Goal: Transaction & Acquisition: Purchase product/service

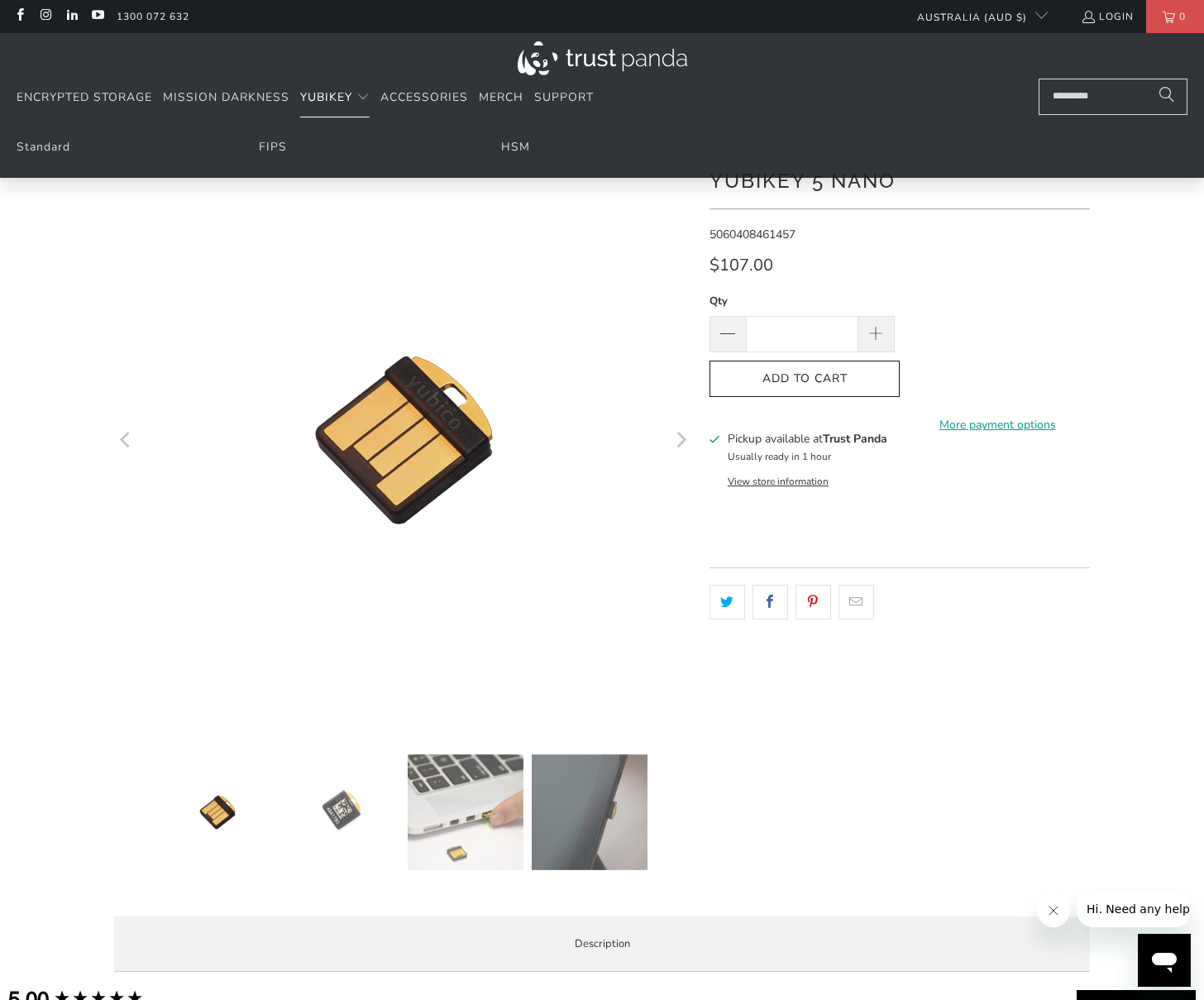
click at [327, 97] on span "YubiKey" at bounding box center [326, 97] width 52 height 16
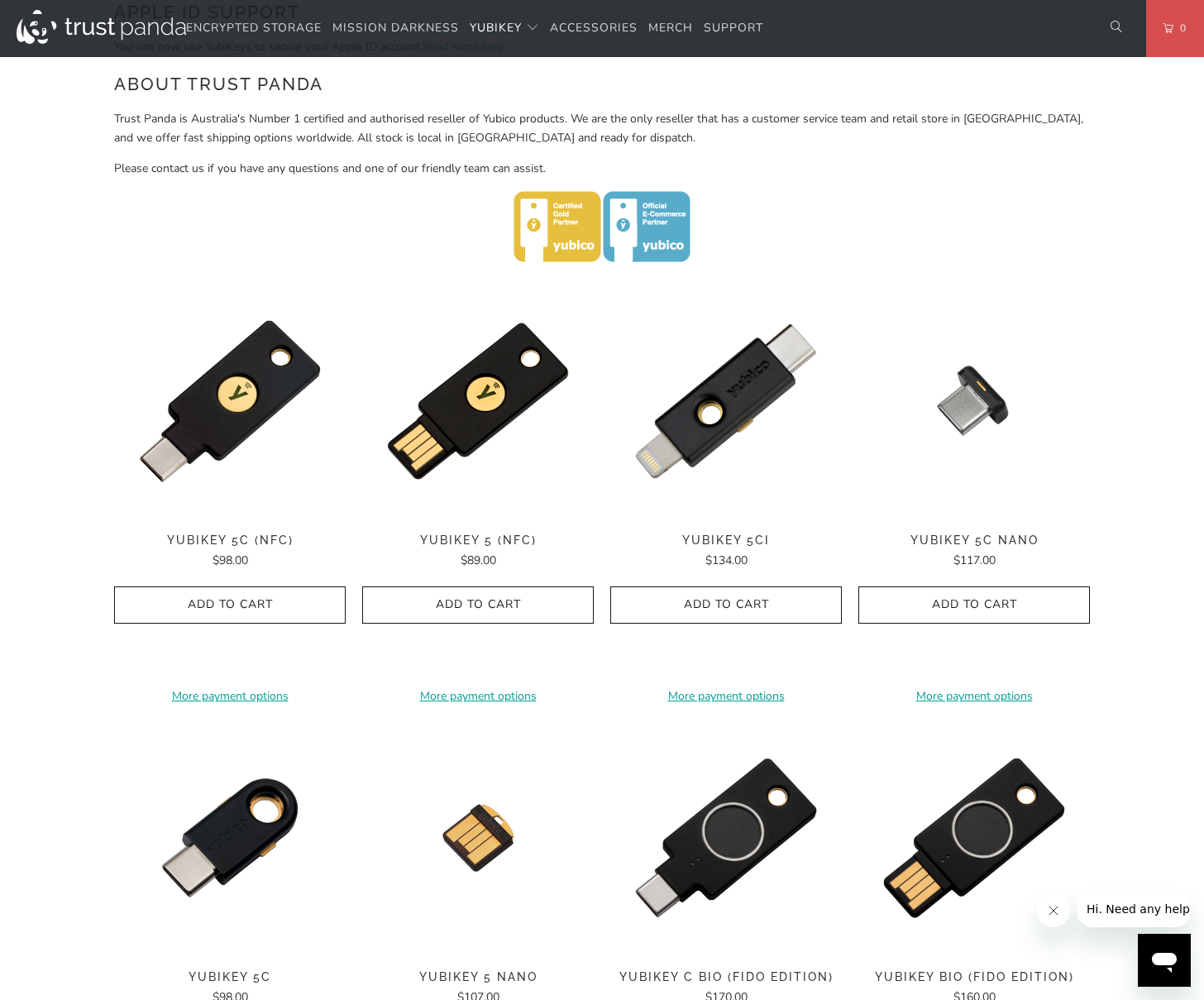
scroll to position [662, 0]
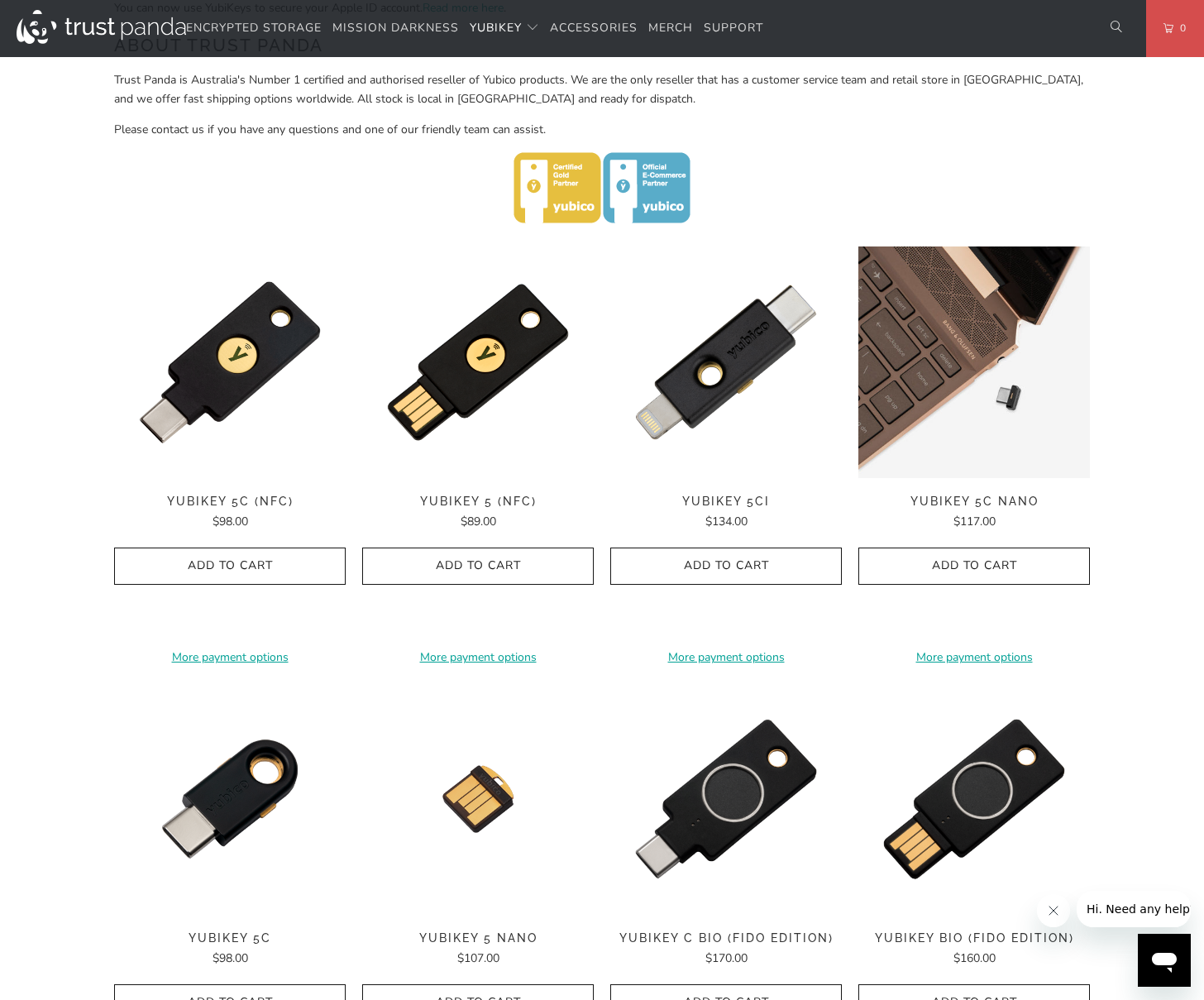
click at [984, 372] on img at bounding box center [974, 362] width 232 height 232
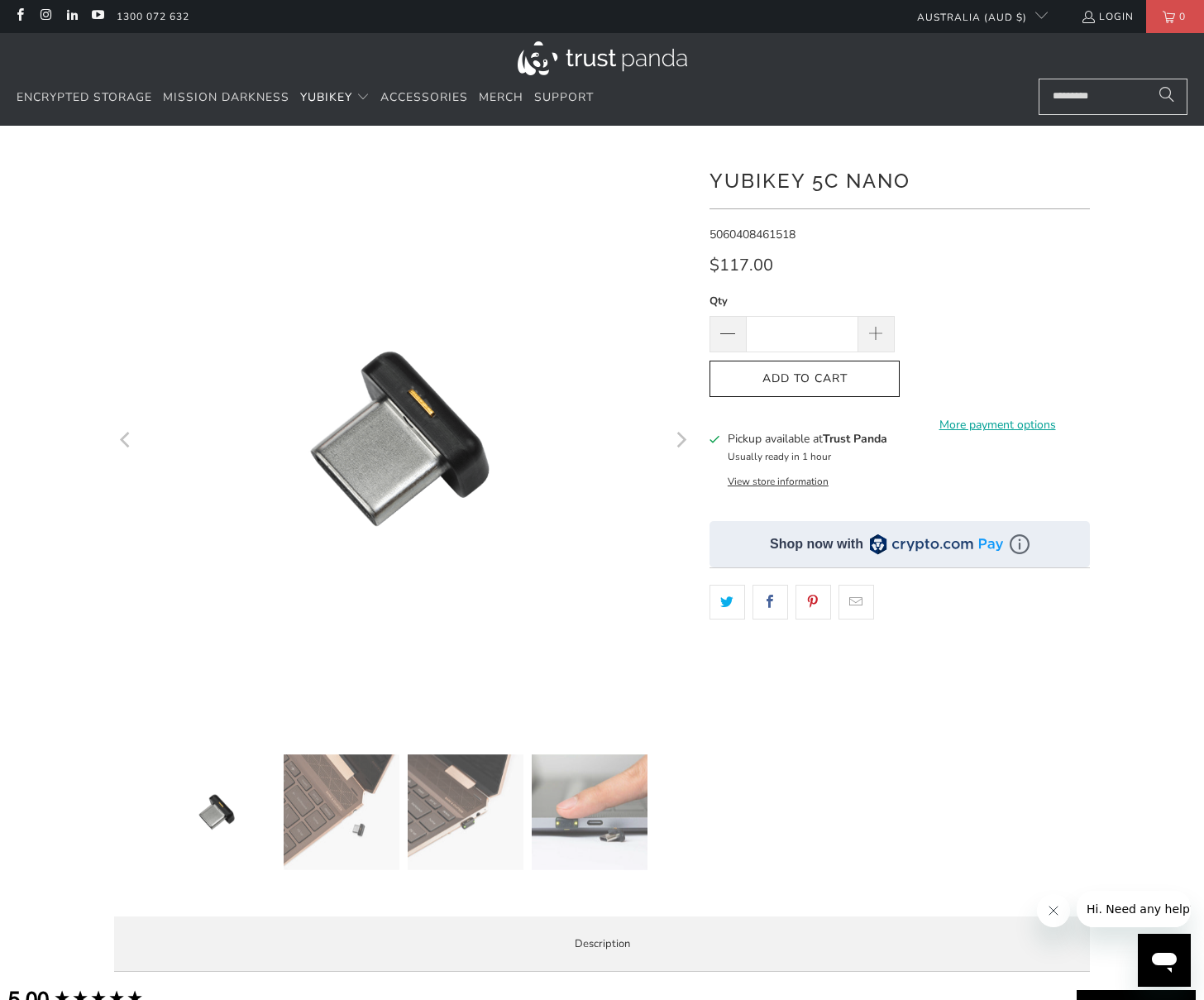
click at [766, 480] on button "View store information" at bounding box center [778, 481] width 101 height 13
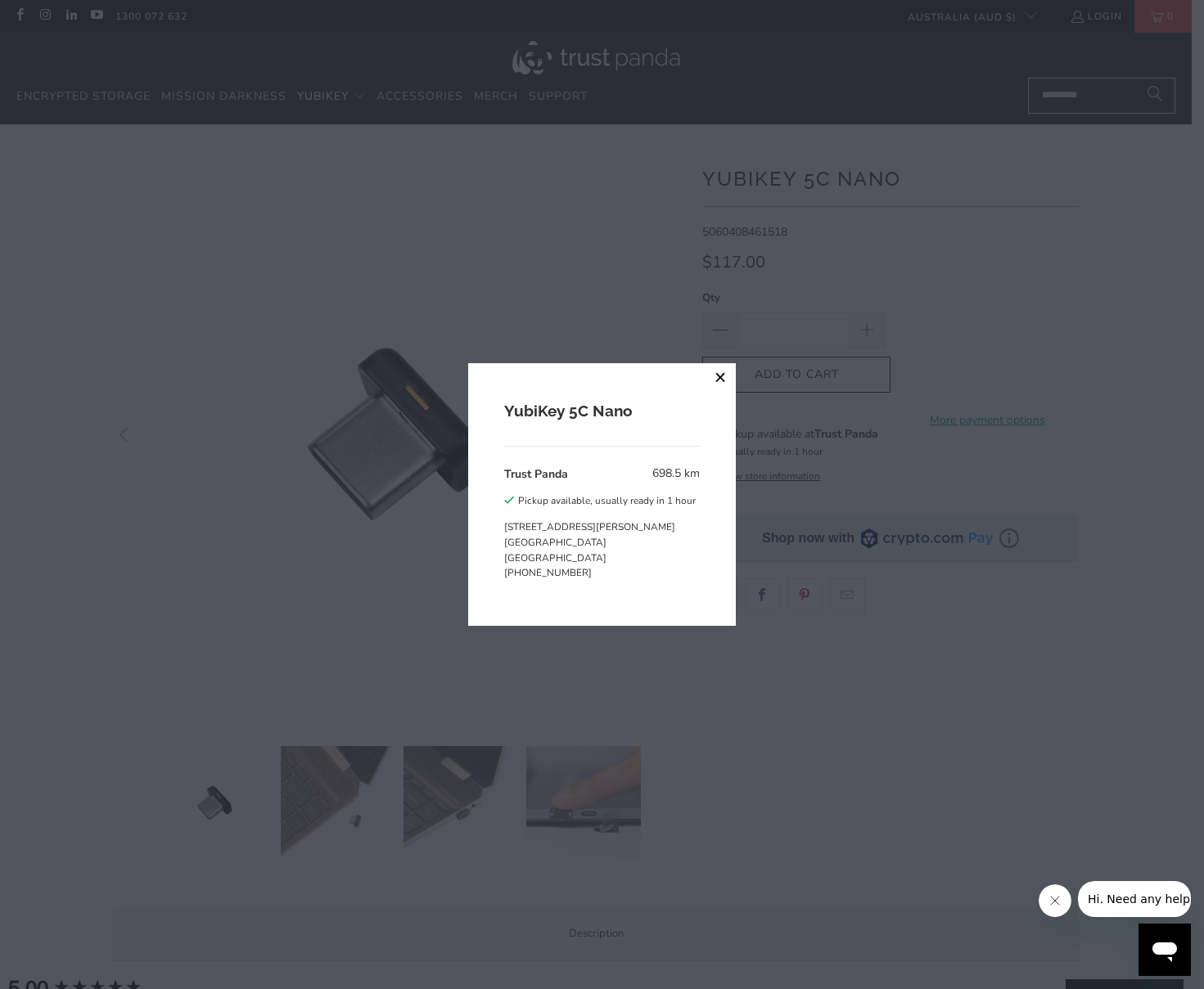
click at [716, 379] on button "close" at bounding box center [721, 378] width 30 height 30
